Goal: Task Accomplishment & Management: Manage account settings

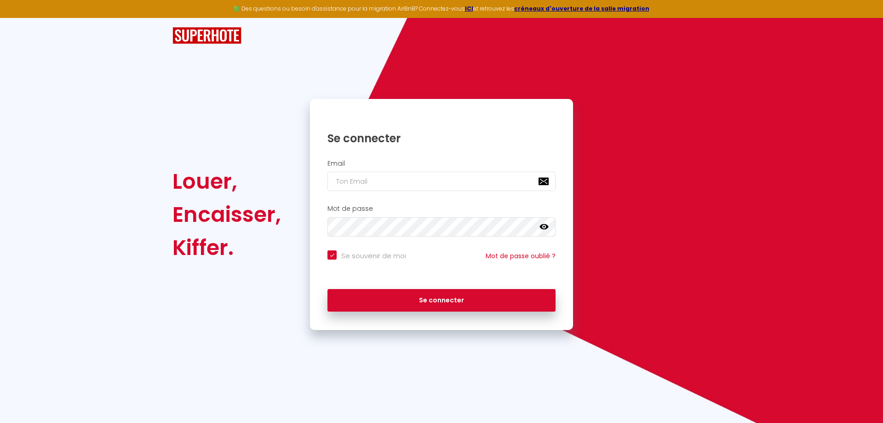
checkbox input "true"
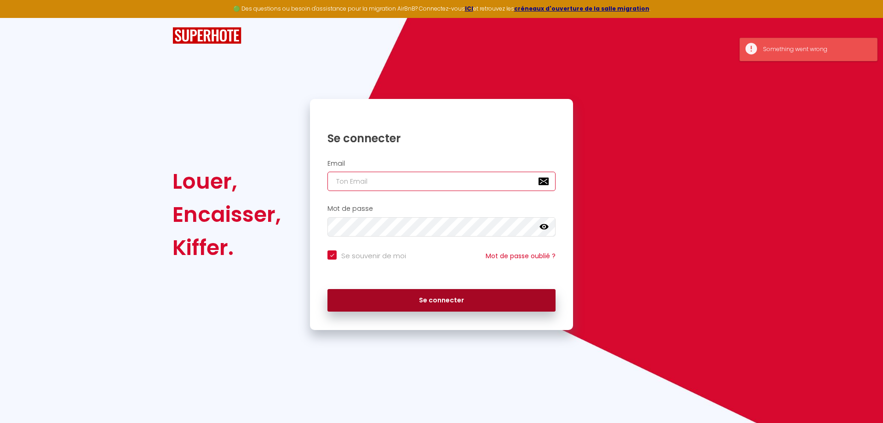
type input "[EMAIL_ADDRESS][DOMAIN_NAME]"
click at [434, 302] on button "Se connecter" at bounding box center [441, 300] width 228 height 23
checkbox input "true"
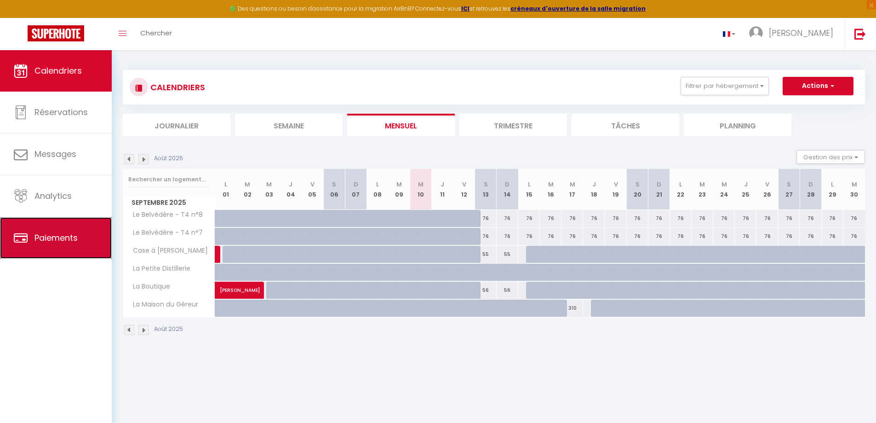
click at [55, 233] on span "Paiements" at bounding box center [55, 237] width 43 height 11
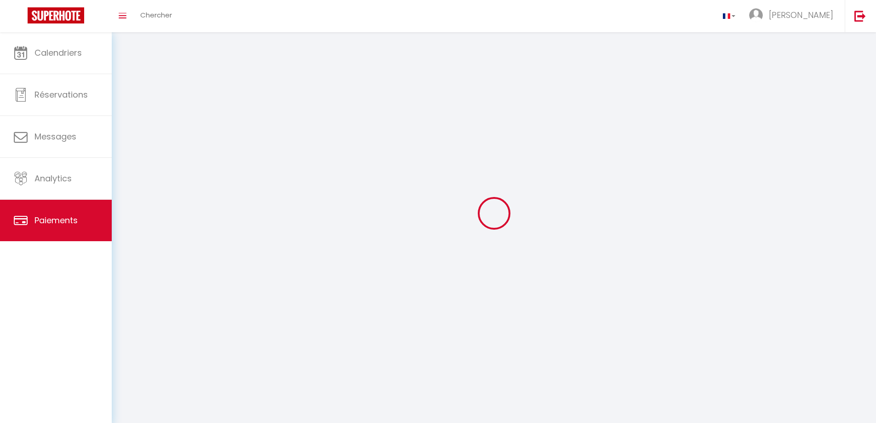
select select "2"
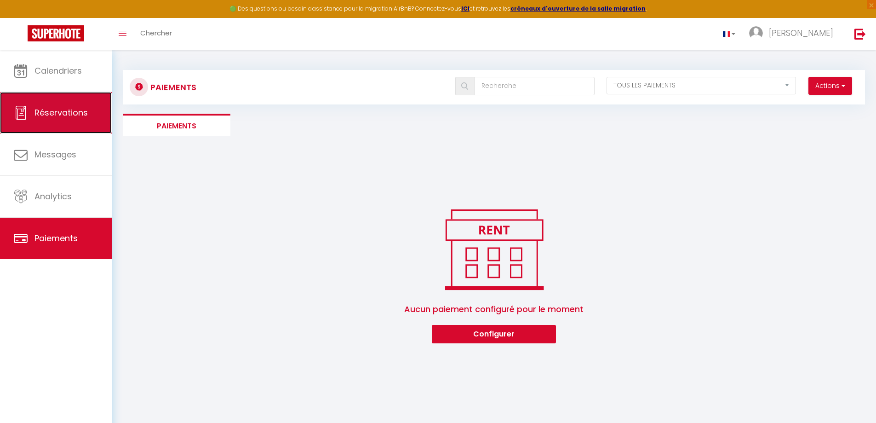
click at [65, 109] on span "Réservations" at bounding box center [60, 112] width 53 height 11
select select "not_cancelled"
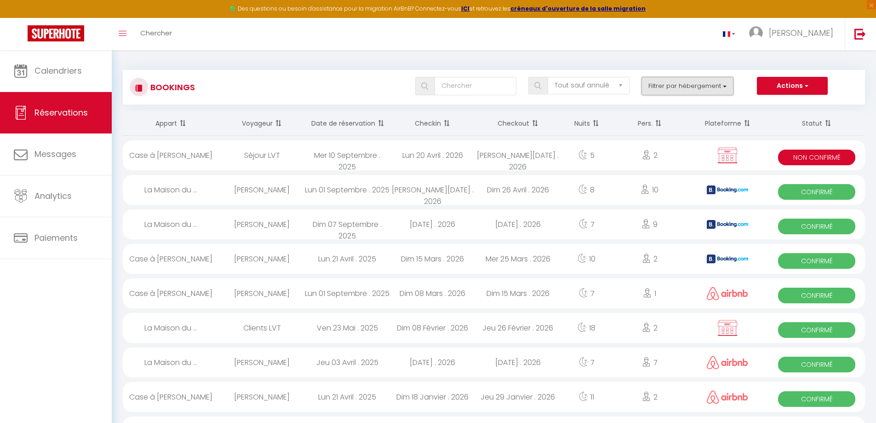
click at [714, 84] on button "Filtrer par hébergement" at bounding box center [687, 86] width 92 height 18
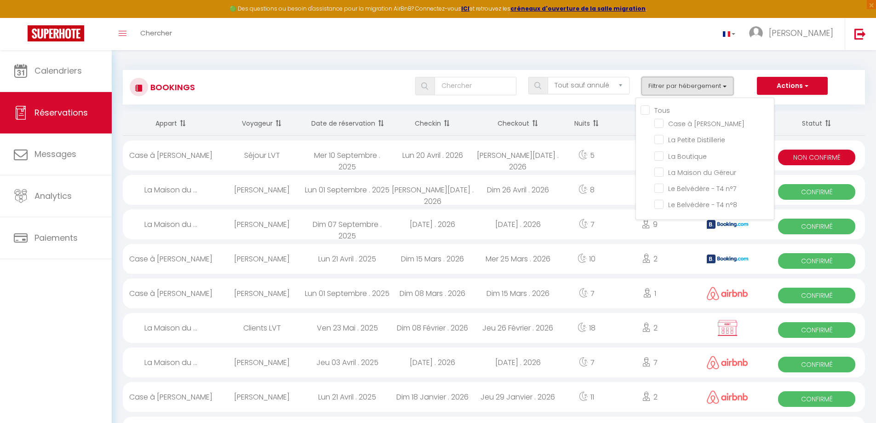
click at [714, 84] on button "Filtrer par hébergement" at bounding box center [687, 86] width 92 height 18
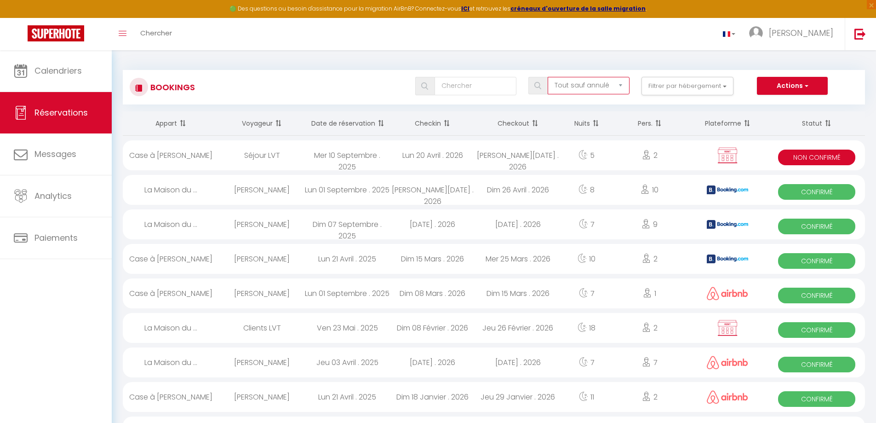
click at [621, 83] on select "Tous les statuts Annulé Confirmé Non Confirmé Tout sauf annulé No Show Request" at bounding box center [589, 85] width 82 height 17
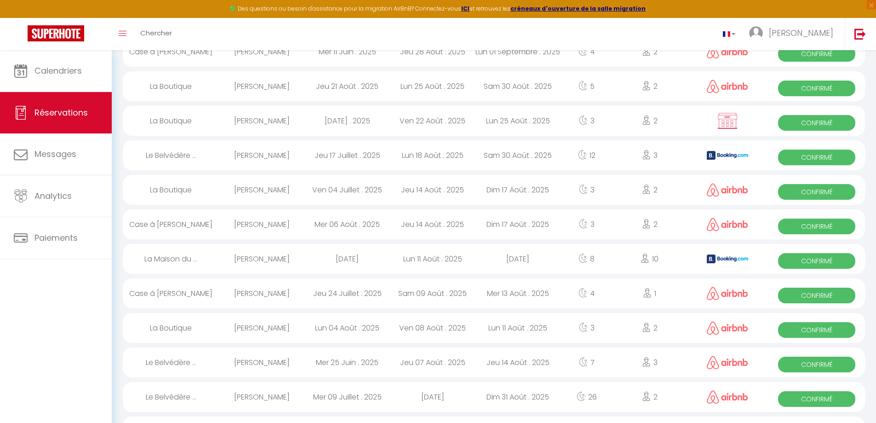
scroll to position [782, 0]
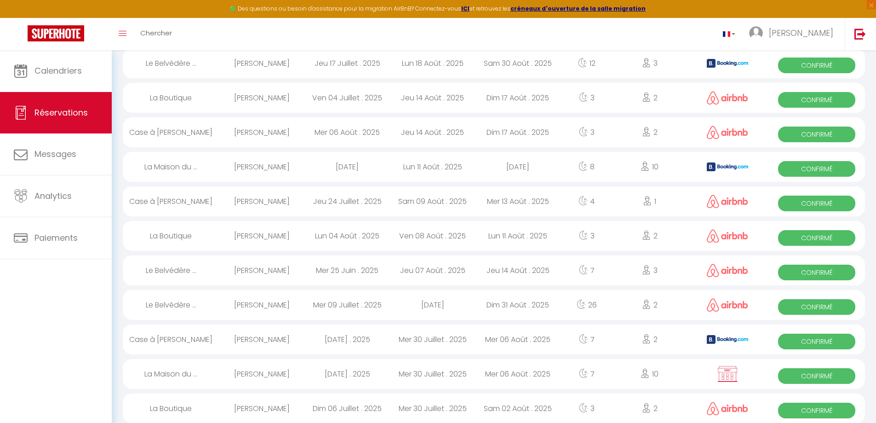
click at [635, 66] on div "3" at bounding box center [649, 63] width 74 height 30
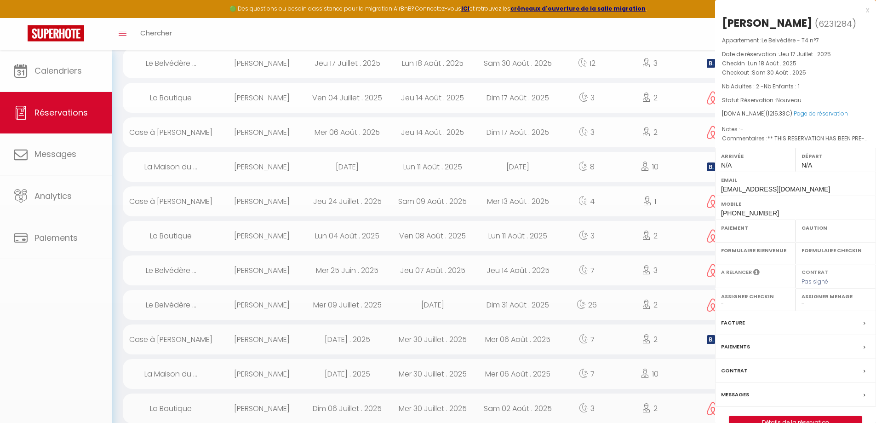
select select "OK"
select select "KO"
select select "0"
select select "1"
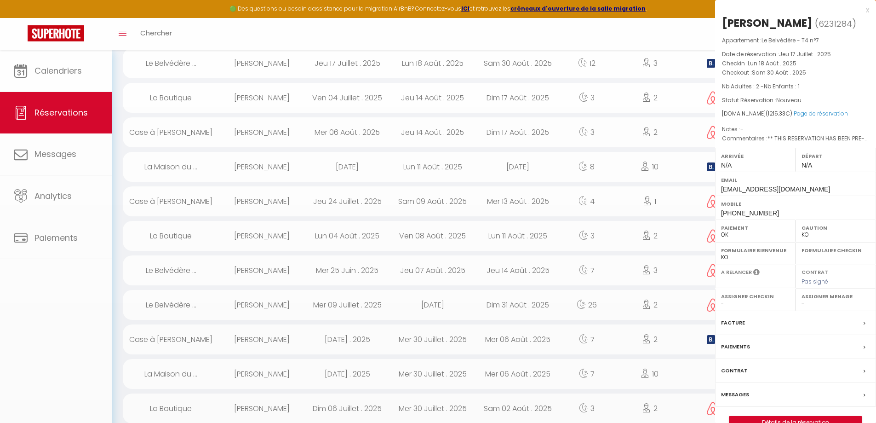
select select
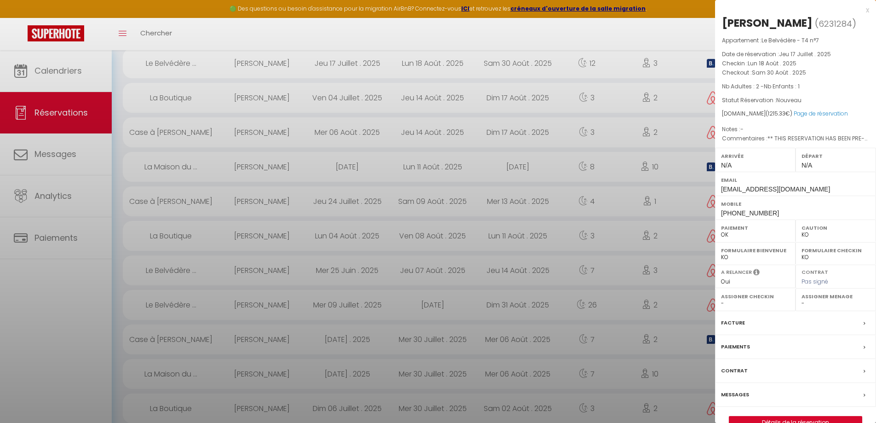
select select "43052"
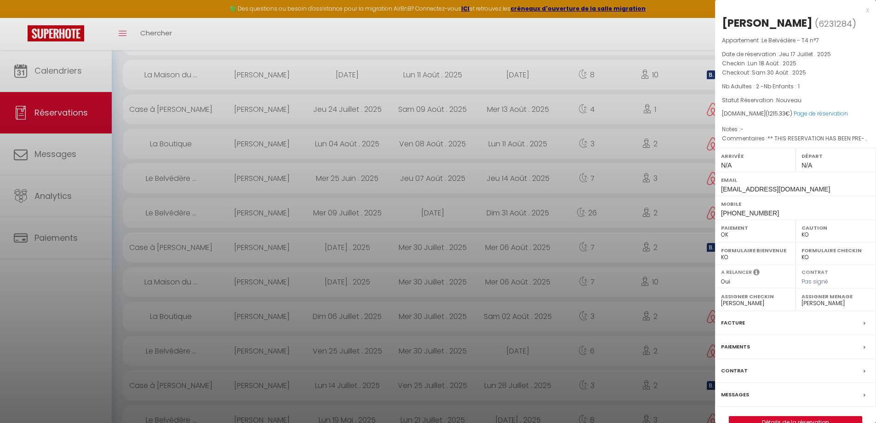
scroll to position [690, 0]
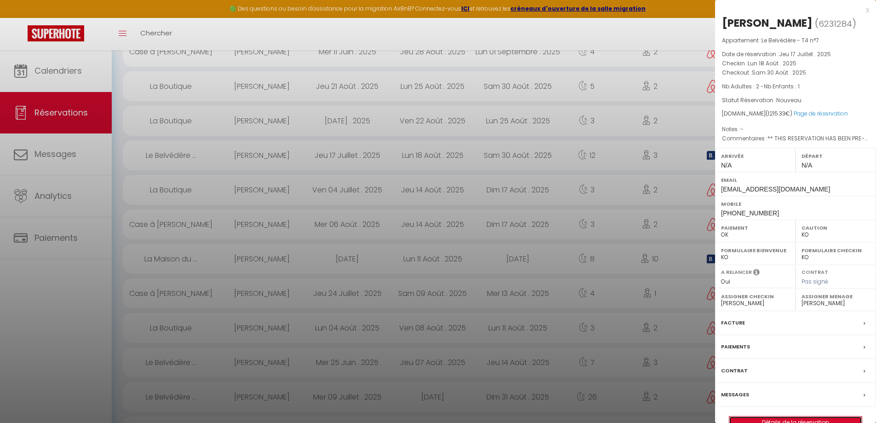
click at [822, 419] on link "Détails de la réservation" at bounding box center [795, 422] width 132 height 12
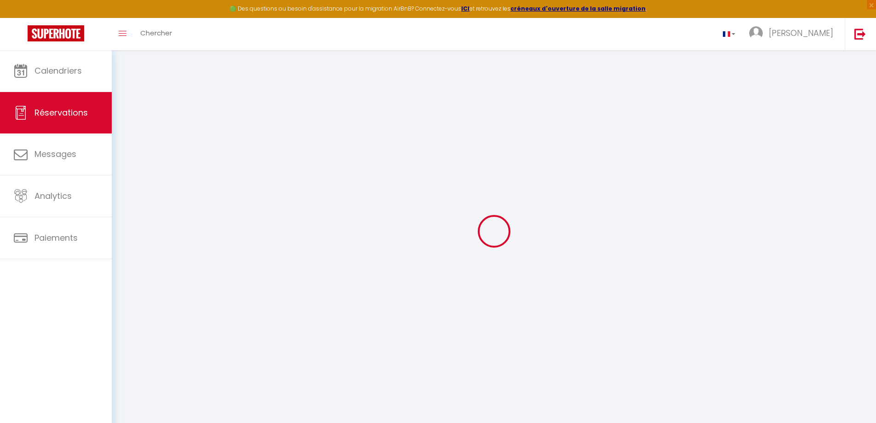
select select
checkbox input "false"
select select
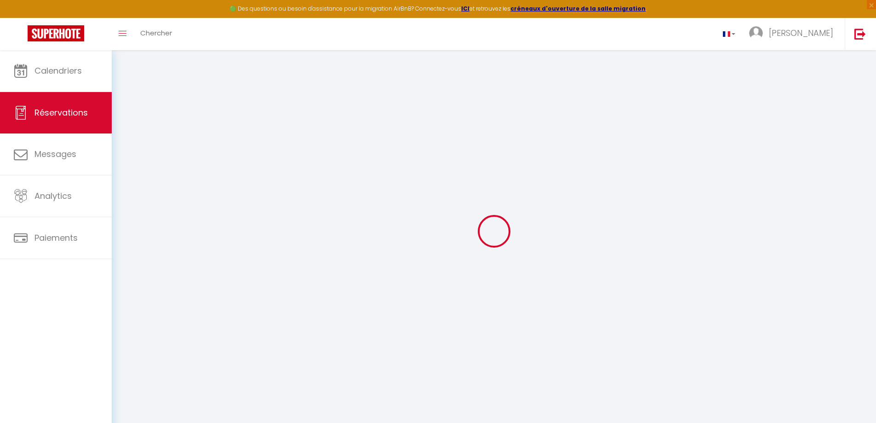
checkbox input "false"
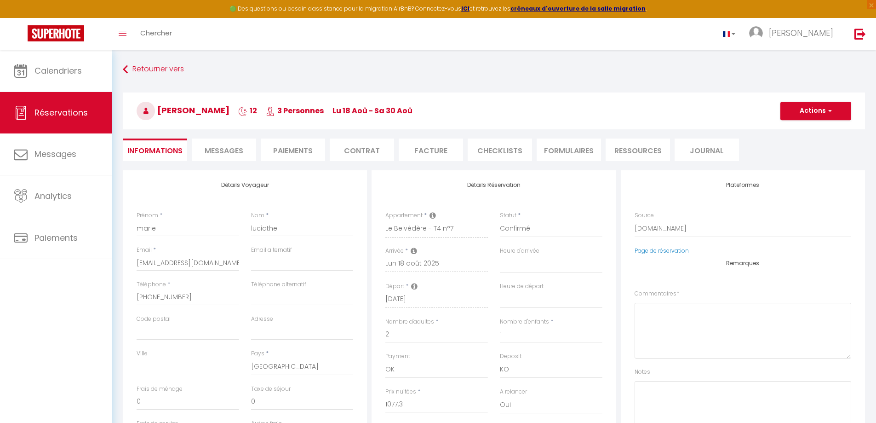
select select
checkbox input "false"
type textarea "** THIS RESERVATION HAS BEEN PRE-PAID ** BOOKING NOTE : Payment charge is EUR 1…"
type input "80"
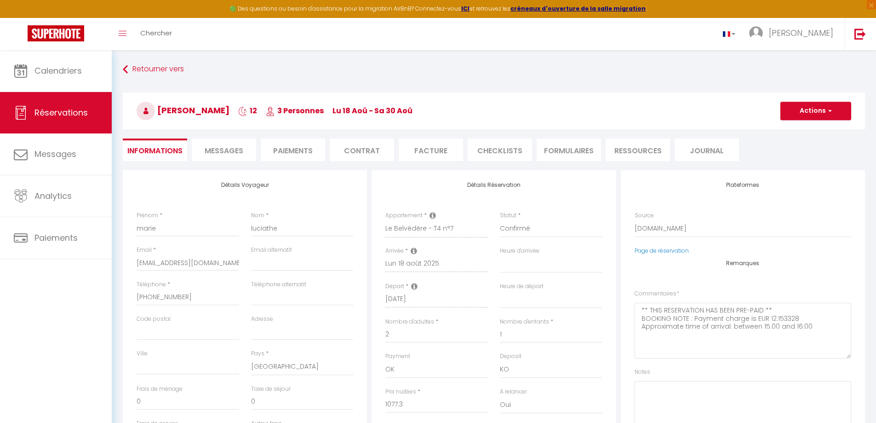
type input "58.03"
select select
checkbox input "false"
select select
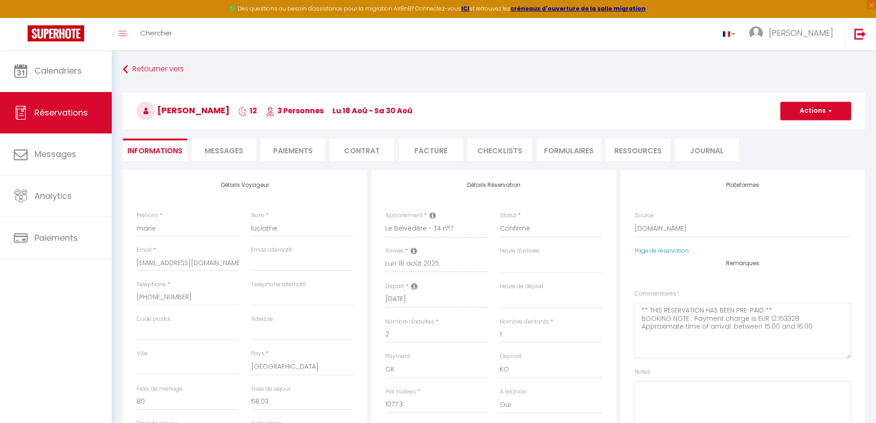
select select
click at [302, 159] on li "Paiements" at bounding box center [293, 149] width 64 height 23
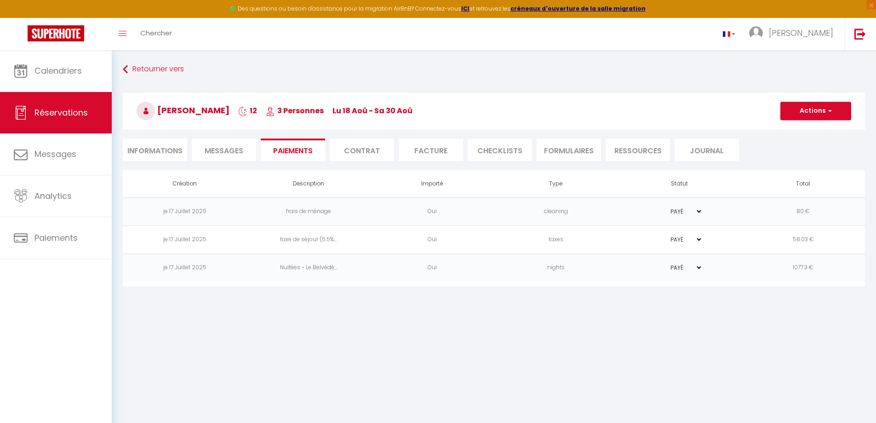
click at [428, 148] on li "Facture" at bounding box center [431, 149] width 64 height 23
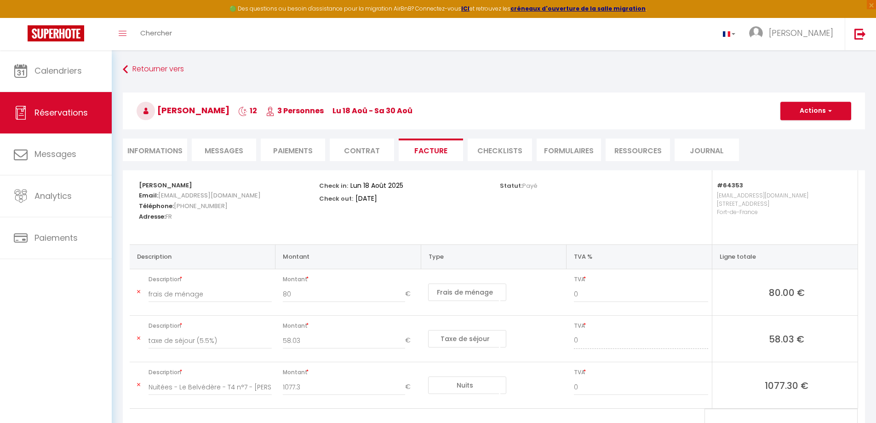
scroll to position [46, 0]
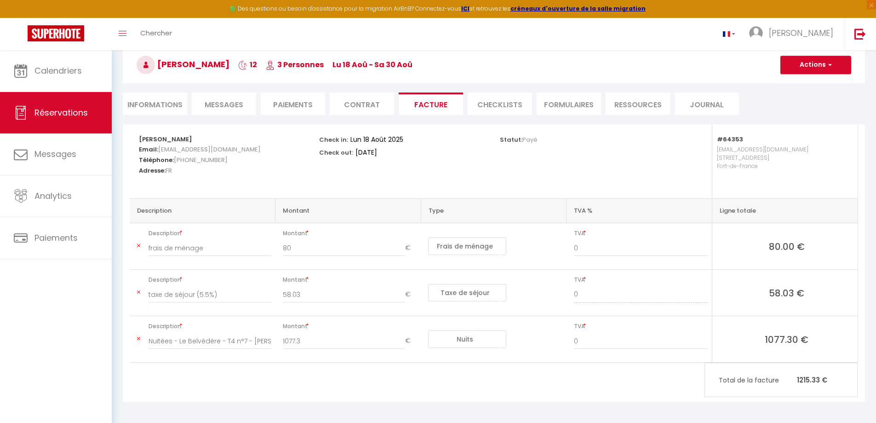
click at [361, 108] on li "Contrat" at bounding box center [362, 103] width 64 height 23
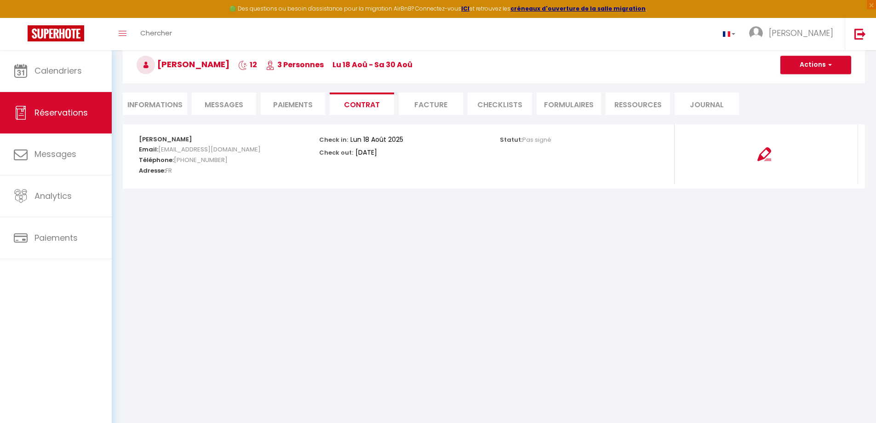
click at [290, 102] on li "Paiements" at bounding box center [293, 103] width 64 height 23
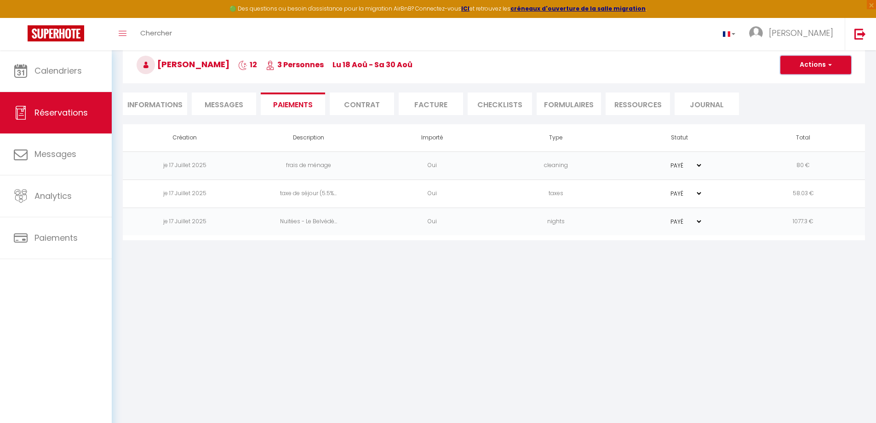
click at [811, 60] on button "Actions" at bounding box center [815, 65] width 71 height 18
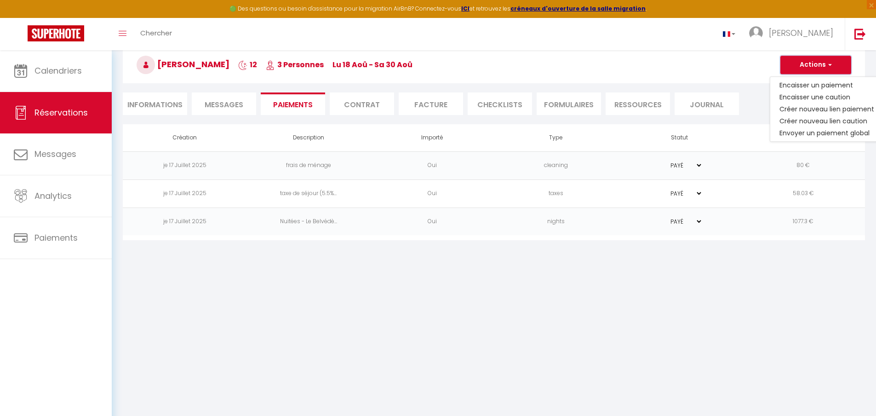
click at [811, 60] on button "Actions" at bounding box center [815, 65] width 71 height 18
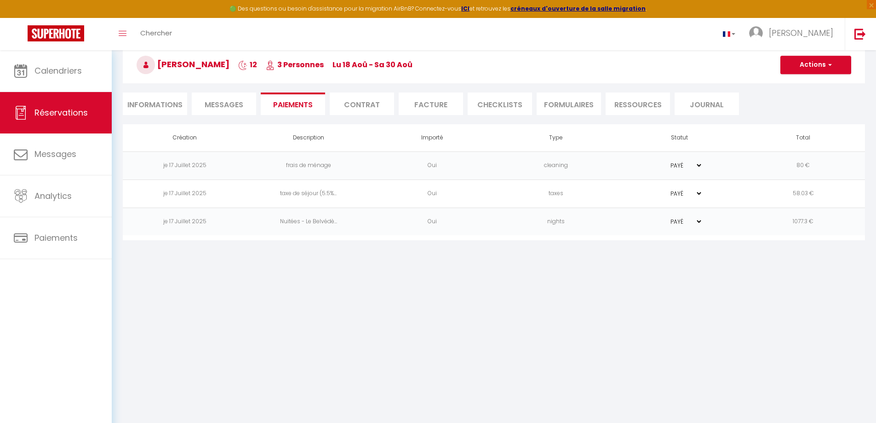
click at [565, 99] on li "FORMULAIRES" at bounding box center [569, 103] width 64 height 23
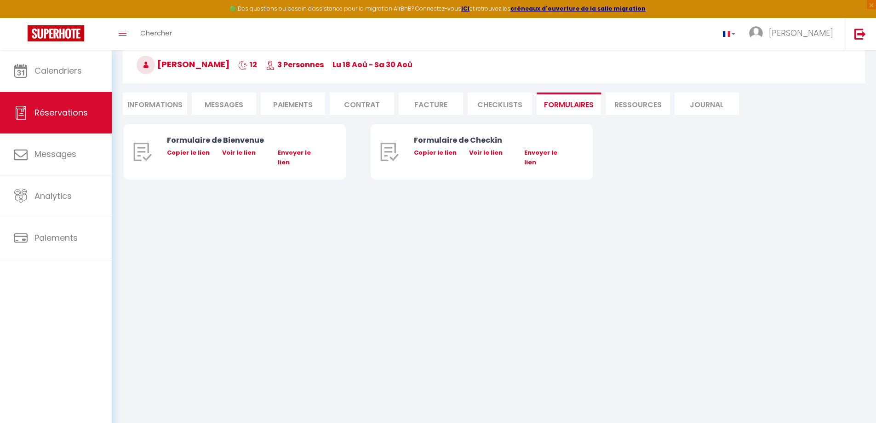
click at [633, 104] on li "Ressources" at bounding box center [637, 103] width 64 height 23
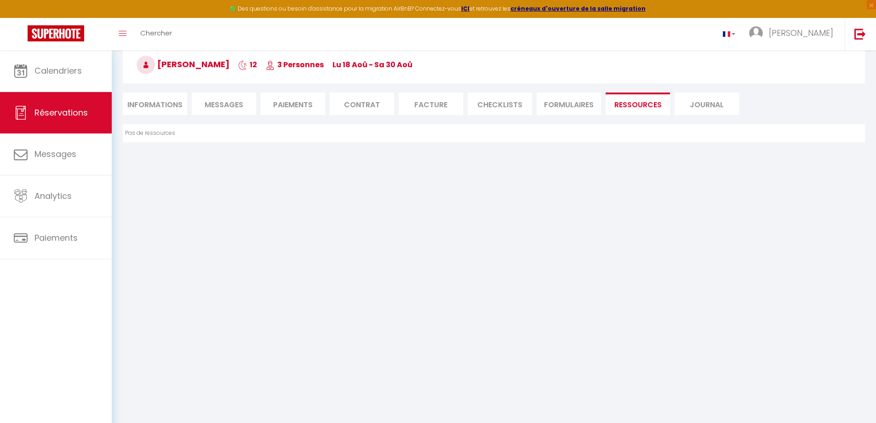
click at [699, 102] on li "Journal" at bounding box center [706, 103] width 64 height 23
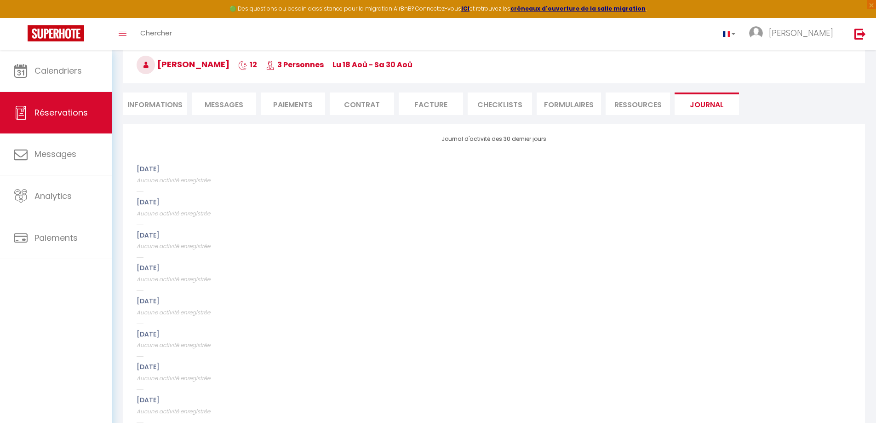
click at [177, 109] on li "Informations" at bounding box center [155, 103] width 64 height 23
select select
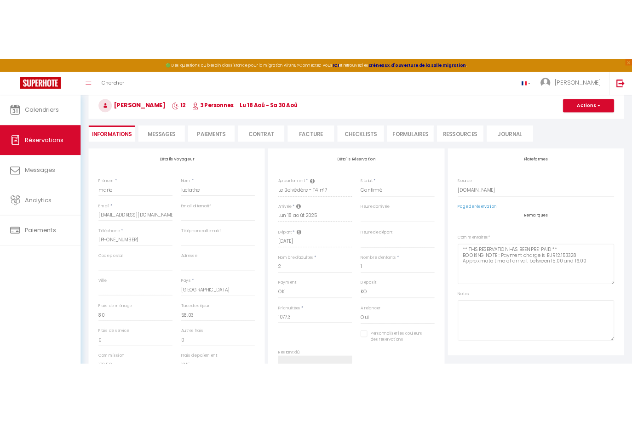
scroll to position [92, 0]
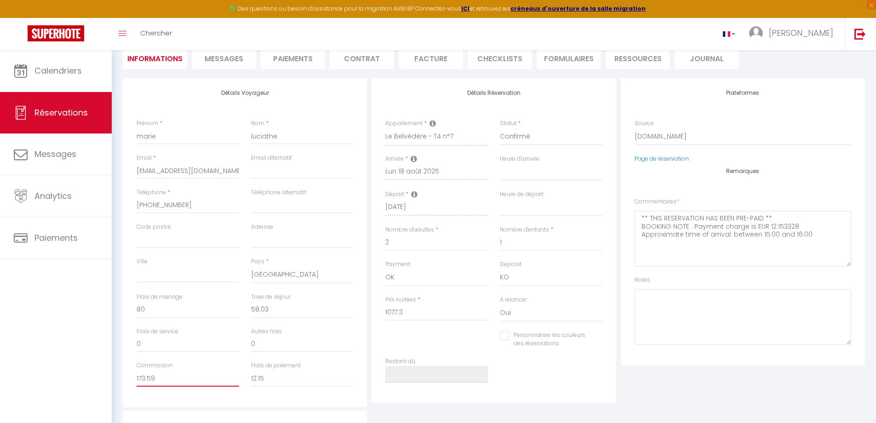
drag, startPoint x: 161, startPoint y: 377, endPoint x: 137, endPoint y: 376, distance: 24.4
click at [137, 376] on input "173.59" at bounding box center [188, 378] width 103 height 17
